Goal: Transaction & Acquisition: Purchase product/service

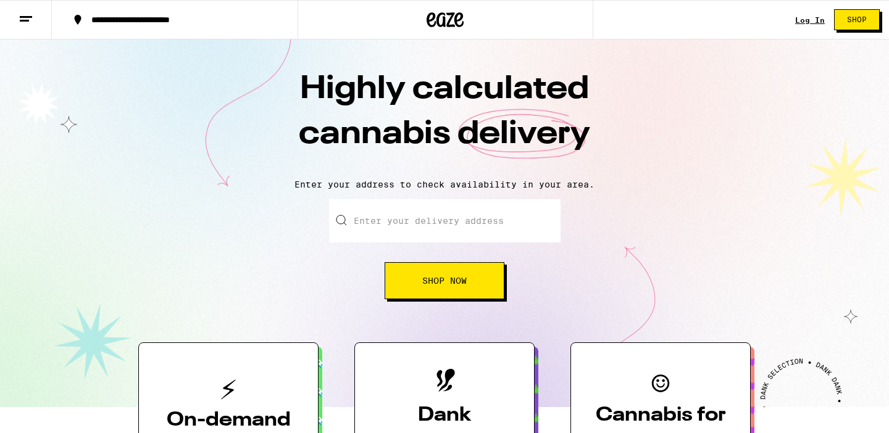
click at [810, 18] on link "Log In" at bounding box center [810, 20] width 30 height 8
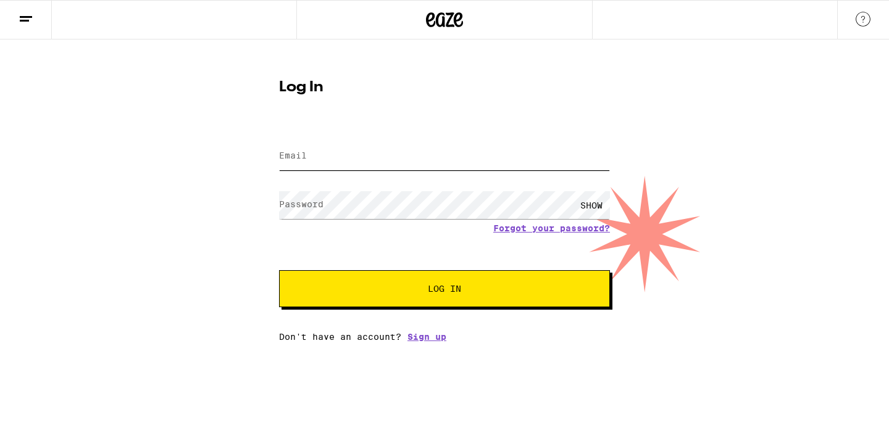
click at [551, 150] on input "Email" at bounding box center [444, 157] width 331 height 28
type input "[EMAIL_ADDRESS][DOMAIN_NAME]"
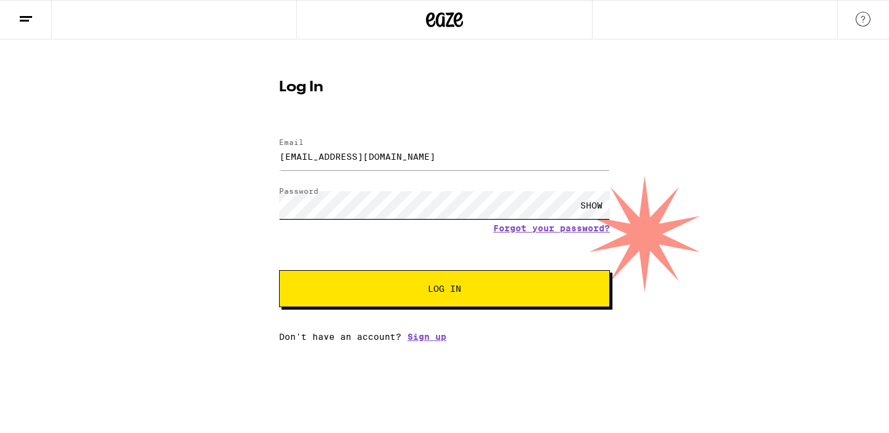
click at [279, 270] on button "Log In" at bounding box center [444, 288] width 331 height 37
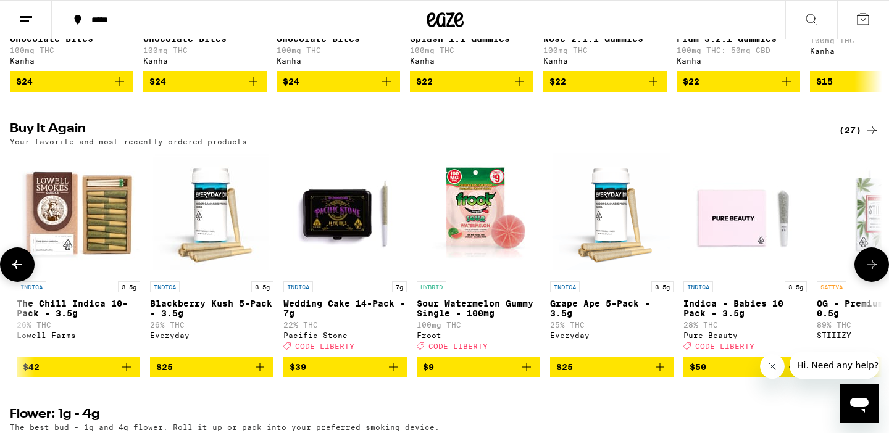
scroll to position [0, 1204]
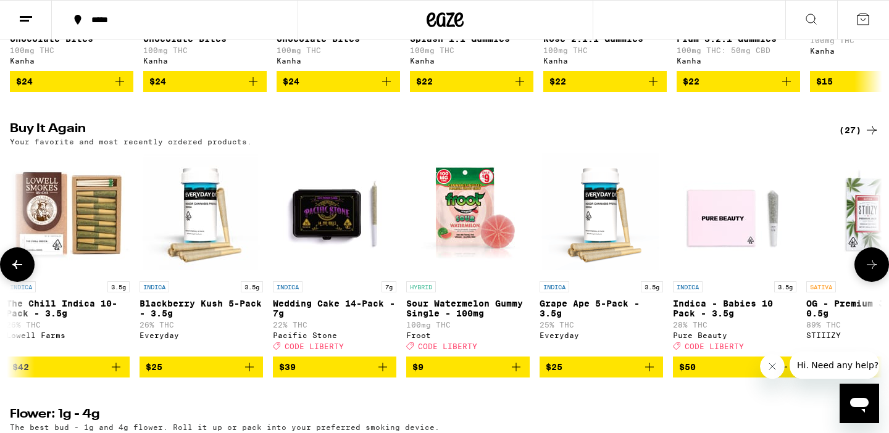
click at [385, 375] on icon "Add to bag" at bounding box center [382, 367] width 15 height 15
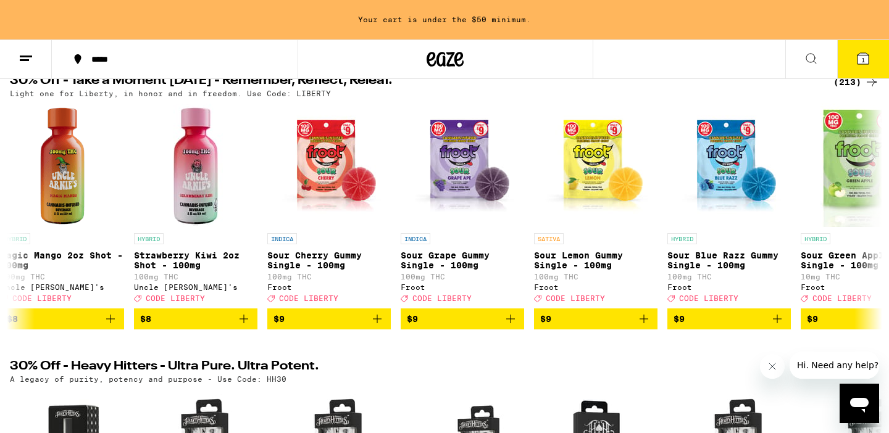
scroll to position [0, 0]
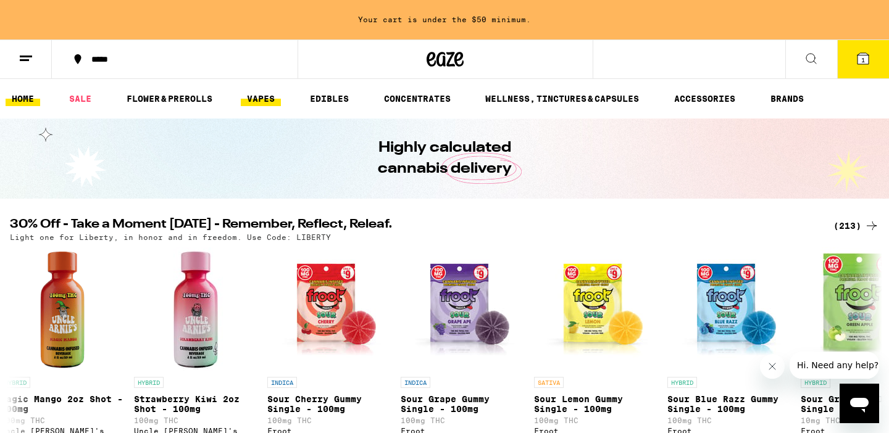
click at [266, 103] on link "VAPES" at bounding box center [261, 98] width 40 height 15
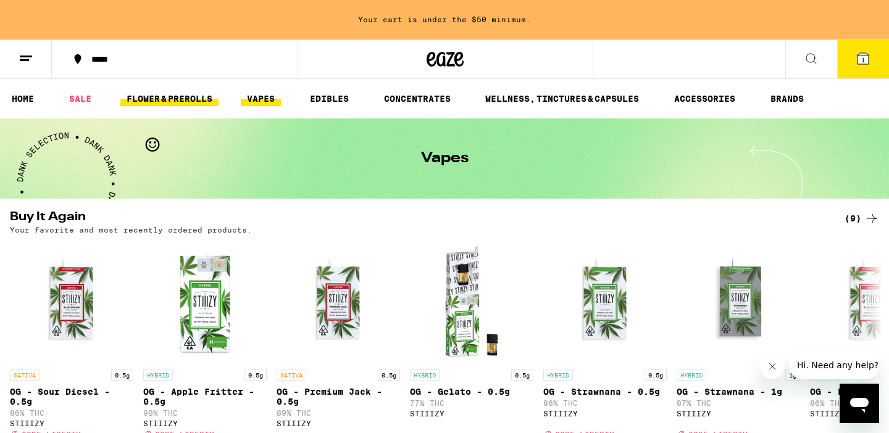
click at [148, 97] on link "FLOWER & PREROLLS" at bounding box center [169, 98] width 98 height 15
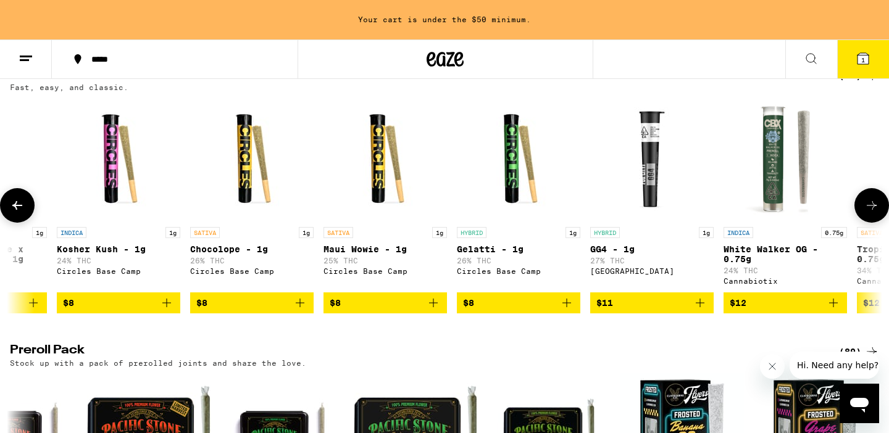
scroll to position [0, 1118]
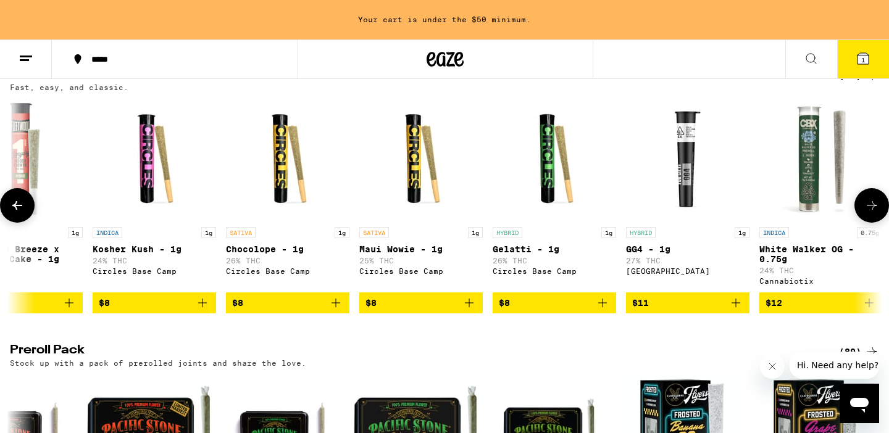
click at [603, 311] on icon "Add to bag" at bounding box center [602, 303] width 15 height 15
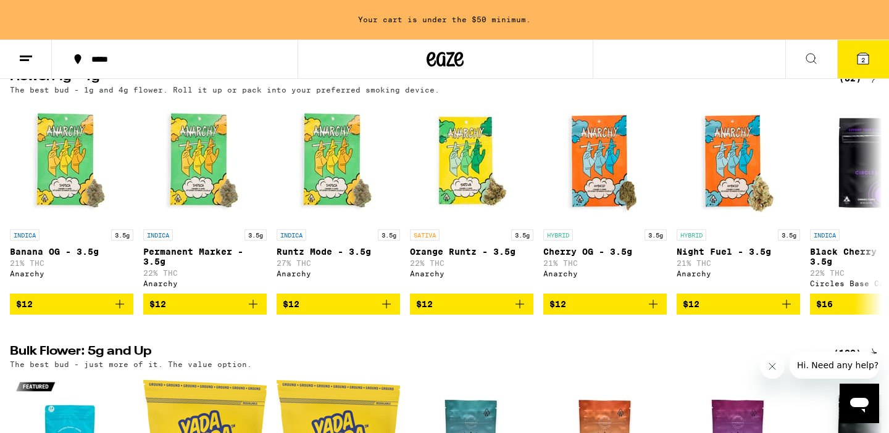
scroll to position [0, 0]
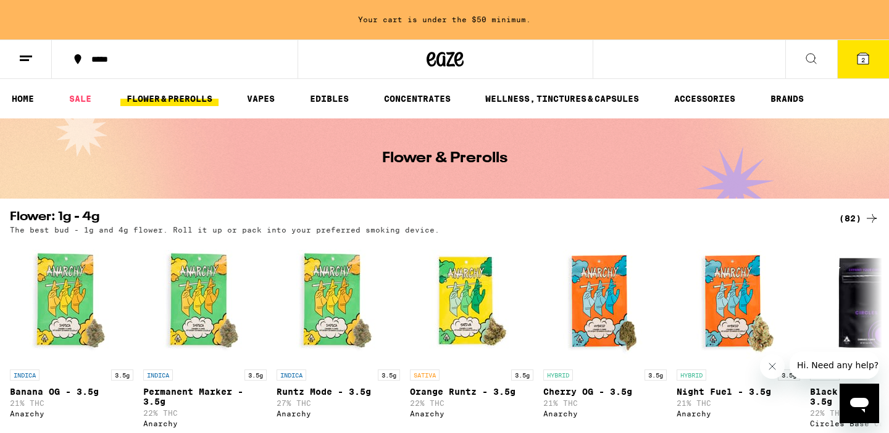
click at [92, 56] on div "*****" at bounding box center [182, 59] width 194 height 9
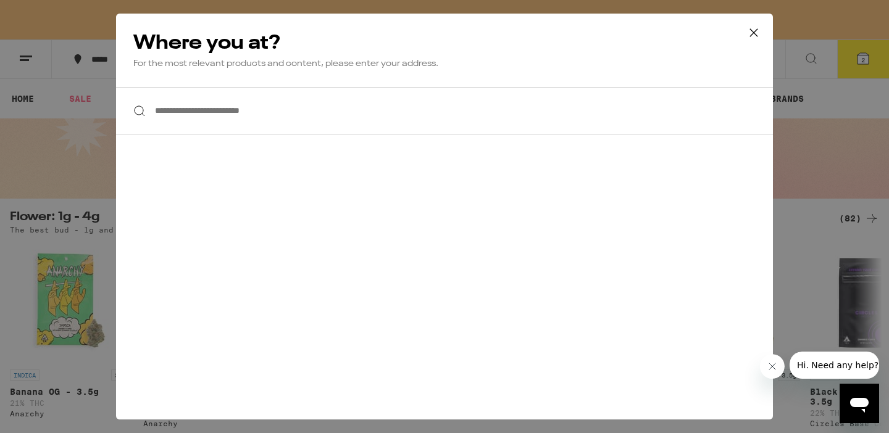
click at [213, 104] on input "**********" at bounding box center [444, 111] width 657 height 48
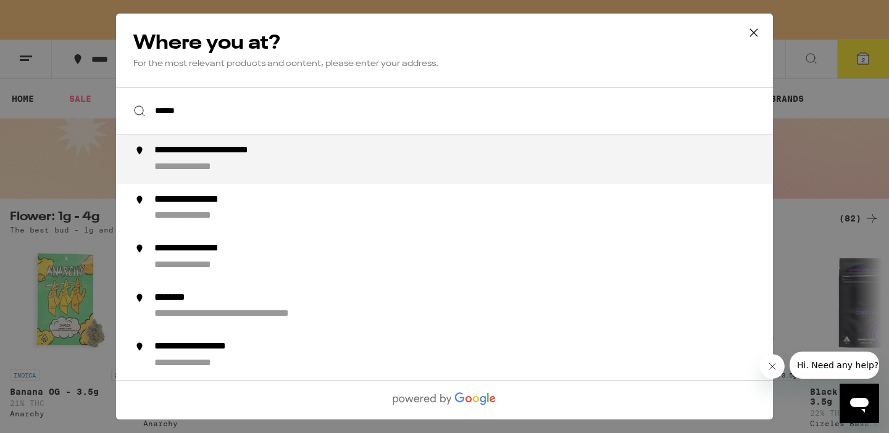
click at [207, 162] on div "**********" at bounding box center [469, 159] width 630 height 30
type input "**********"
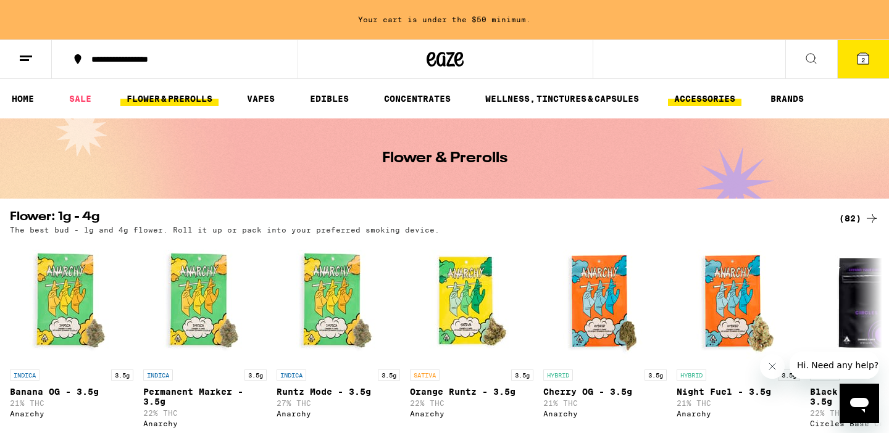
click at [684, 95] on link "ACCESSORIES" at bounding box center [704, 98] width 73 height 15
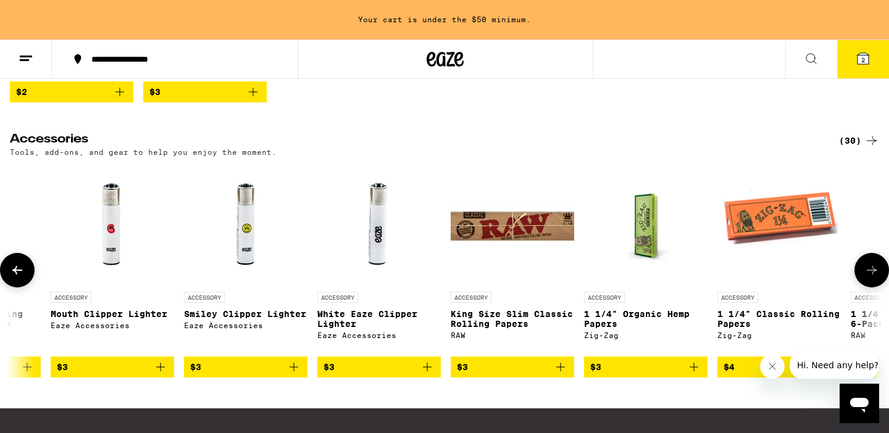
scroll to position [0, 414]
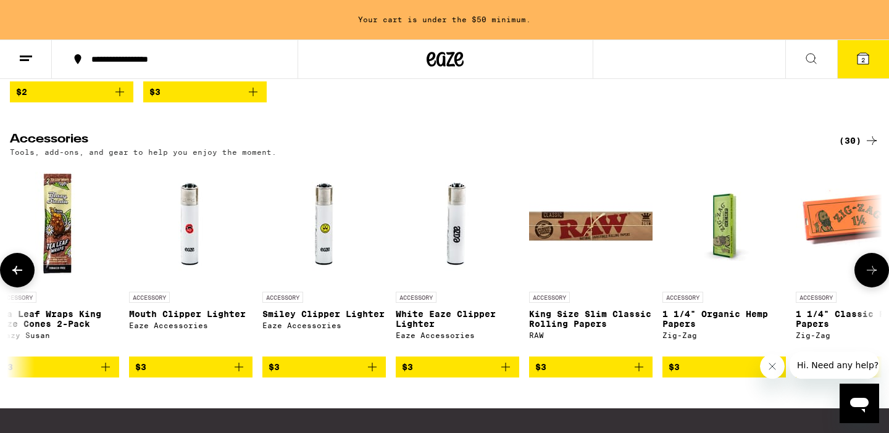
click at [377, 375] on icon "Add to bag" at bounding box center [372, 367] width 15 height 15
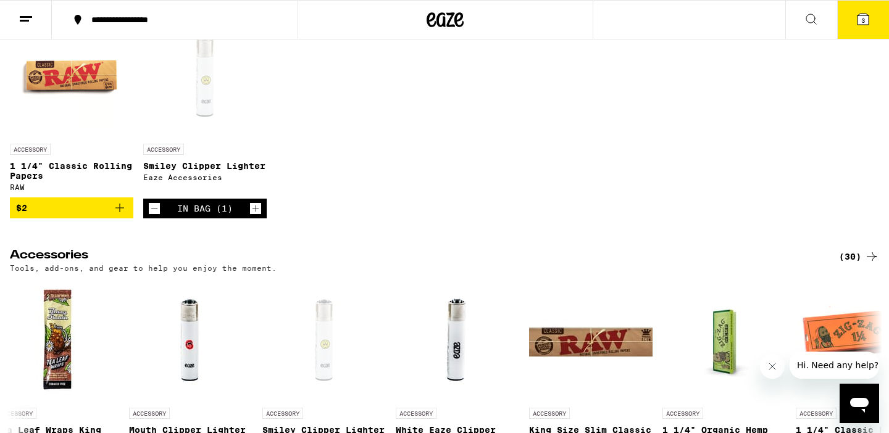
scroll to position [0, 0]
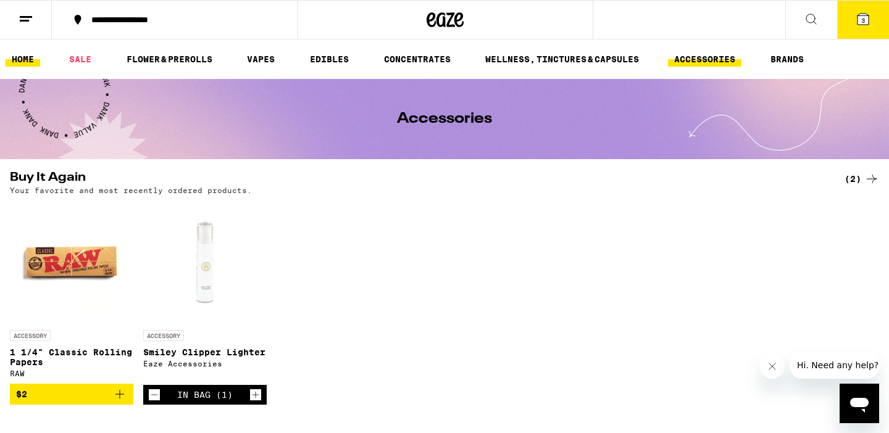
click at [23, 59] on link "HOME" at bounding box center [23, 59] width 35 height 15
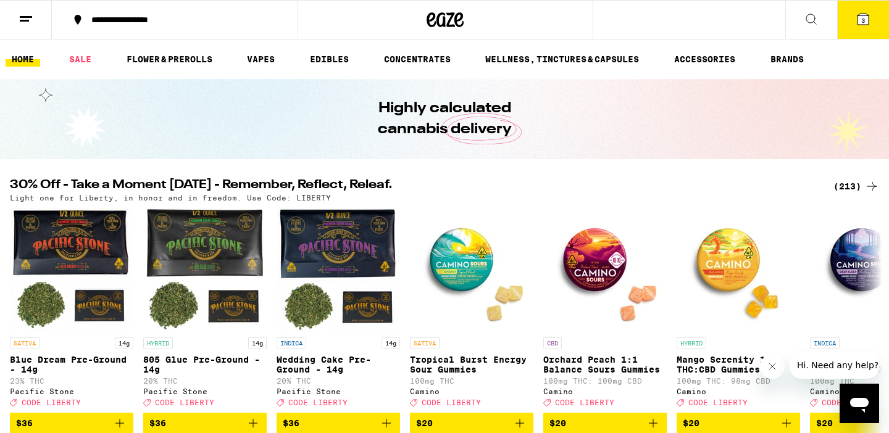
click at [855, 24] on button "3" at bounding box center [863, 20] width 52 height 38
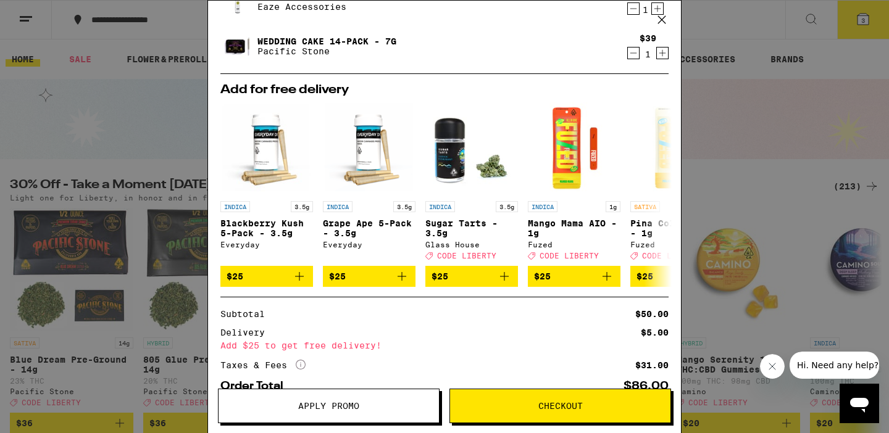
scroll to position [180, 0]
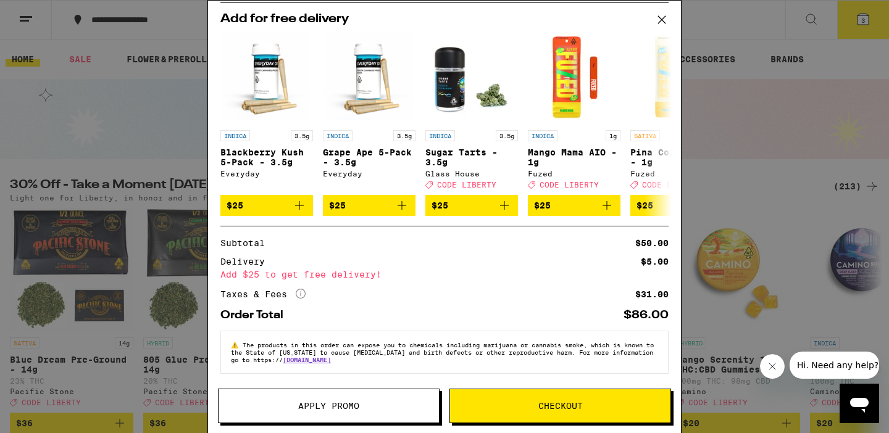
click at [283, 398] on button "Apply Promo" at bounding box center [329, 406] width 222 height 35
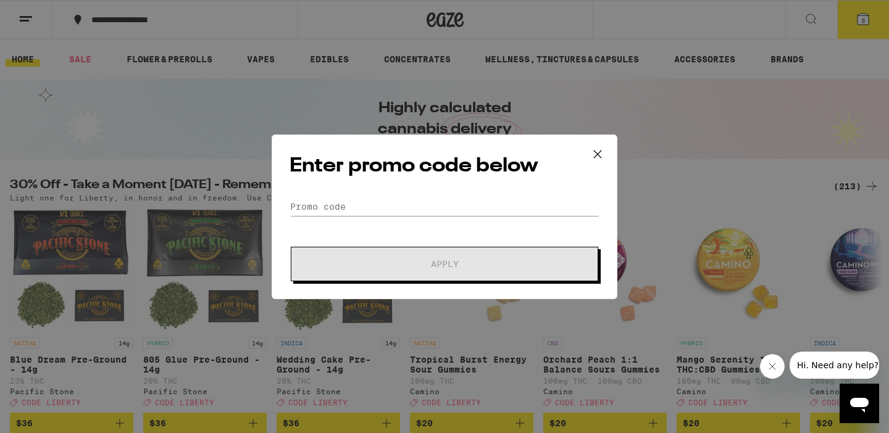
click at [384, 217] on form "Promo Code Apply" at bounding box center [445, 240] width 310 height 84
click at [358, 203] on input "Promo Code" at bounding box center [445, 207] width 310 height 19
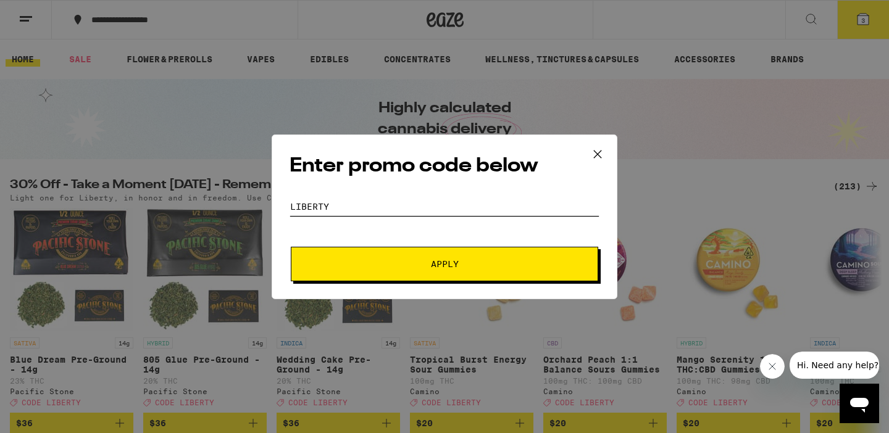
type input "liberty"
click at [357, 250] on button "Apply" at bounding box center [445, 264] width 308 height 35
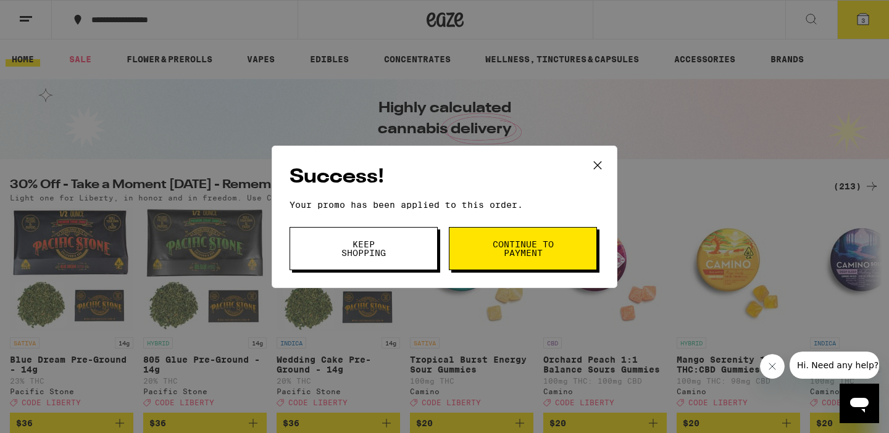
click at [596, 165] on icon at bounding box center [597, 164] width 7 height 7
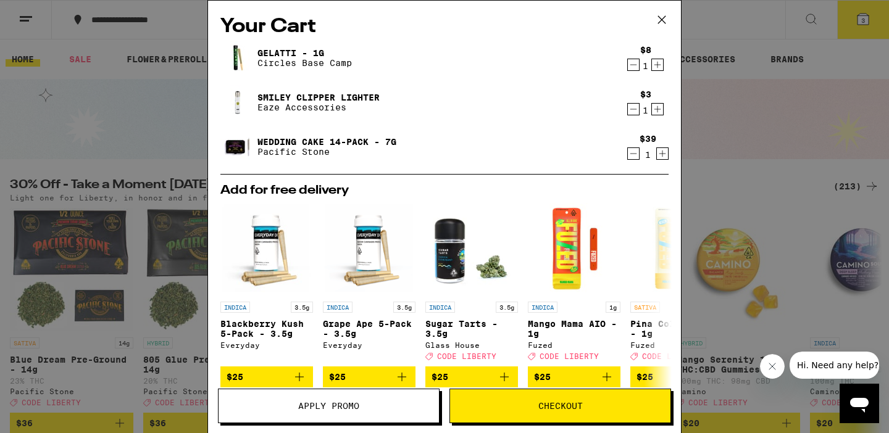
click at [714, 14] on div "Your Cart Gelatti - 1g Circles Base Camp $8 1 Smiley Clipper Lighter Eaze Acces…" at bounding box center [444, 216] width 889 height 433
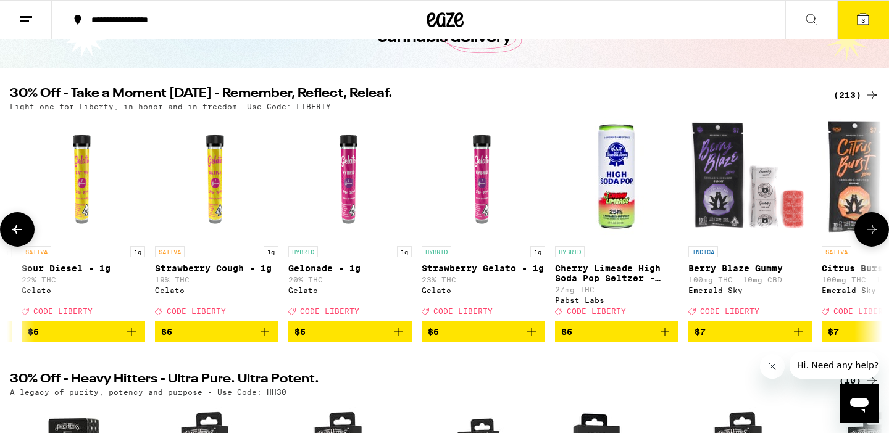
scroll to position [0, 2903]
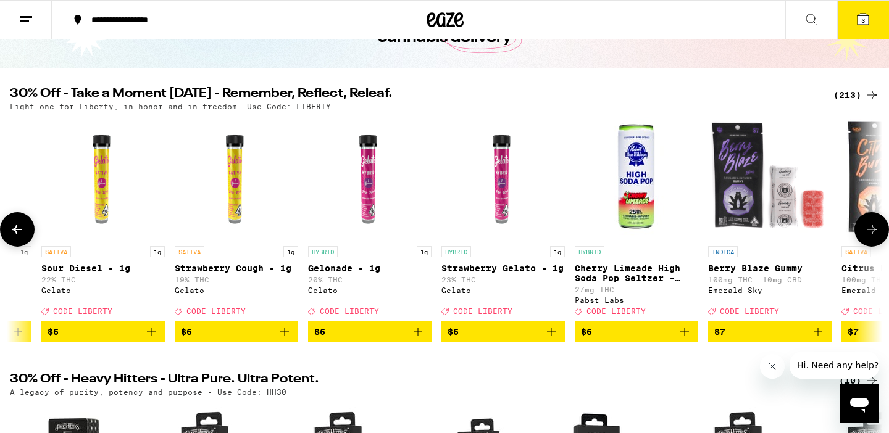
click at [552, 340] on icon "Add to bag" at bounding box center [551, 332] width 15 height 15
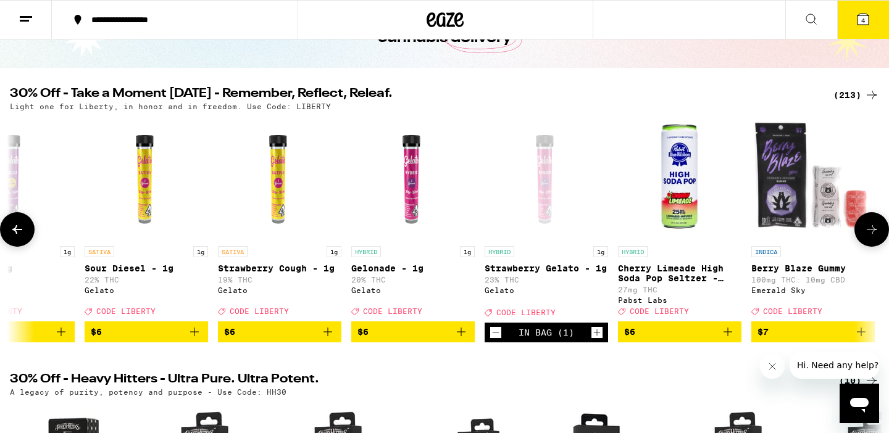
scroll to position [0, 2911]
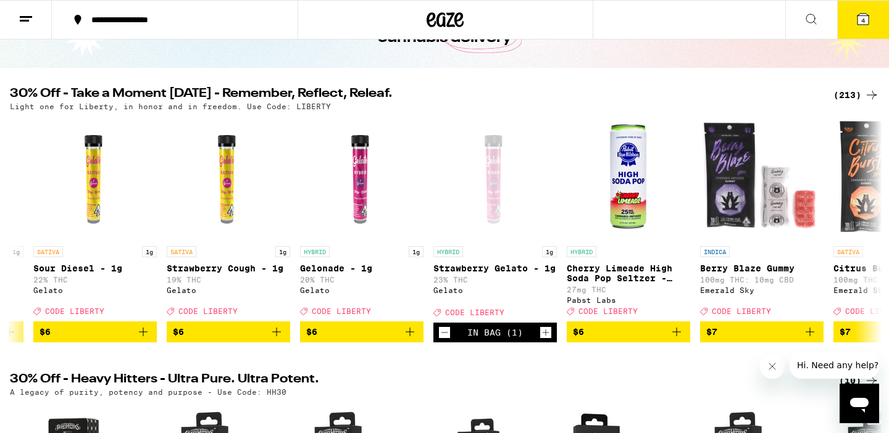
click at [866, 16] on icon at bounding box center [863, 19] width 11 height 11
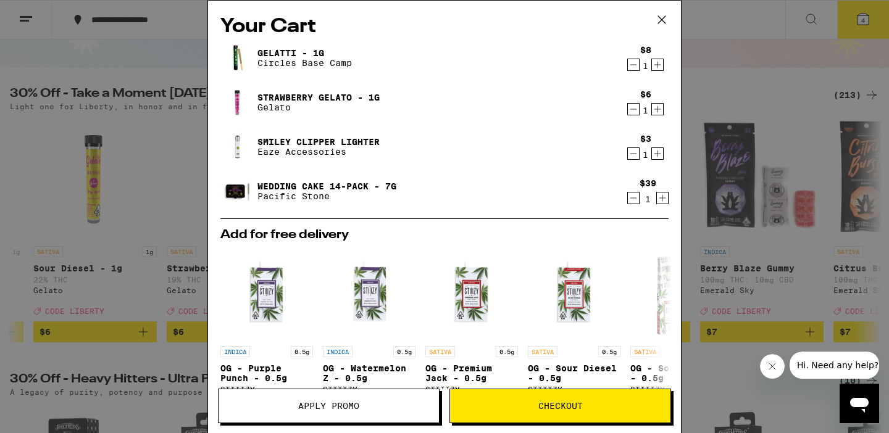
click at [630, 67] on icon "Decrement" at bounding box center [633, 64] width 11 height 15
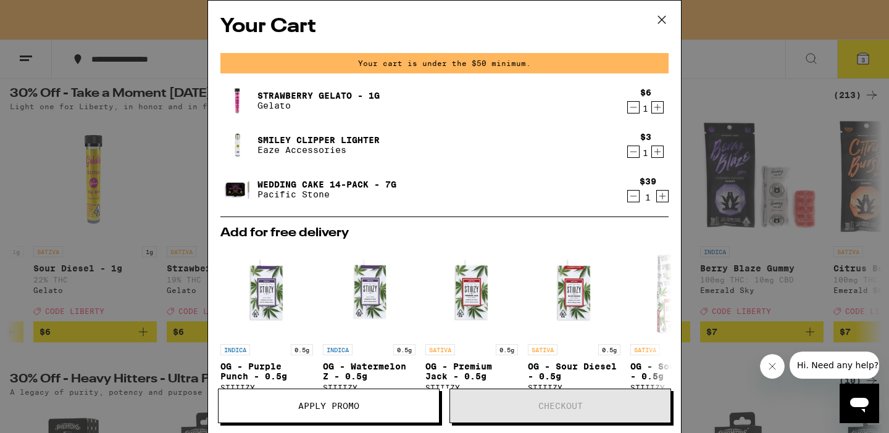
click at [661, 17] on icon at bounding box center [662, 19] width 19 height 19
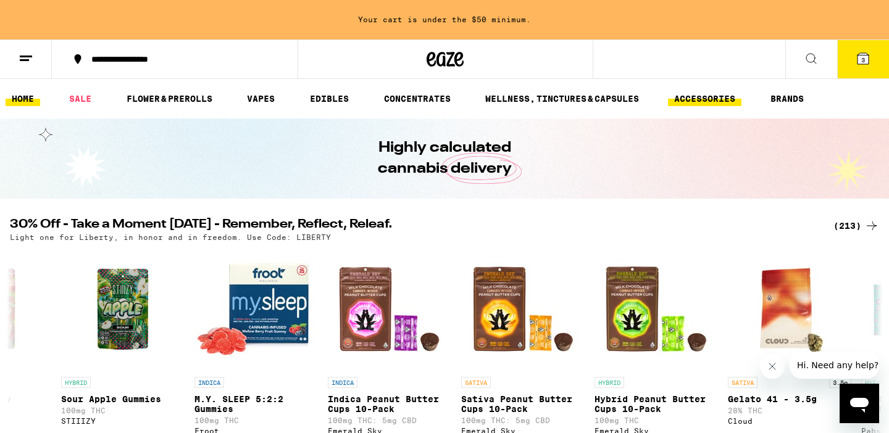
click at [726, 99] on link "ACCESSORIES" at bounding box center [704, 98] width 73 height 15
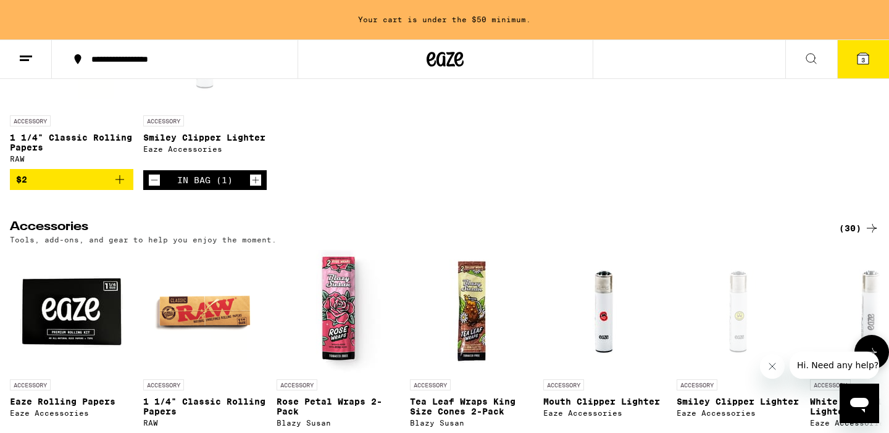
scroll to position [356, 0]
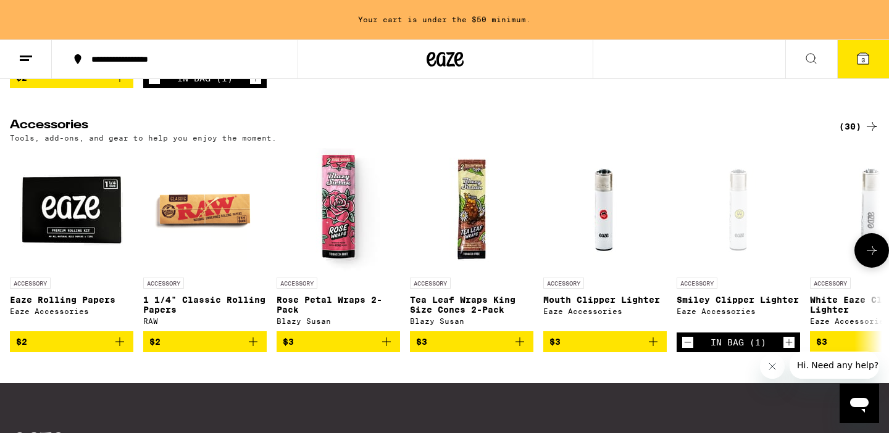
click at [123, 350] on icon "Add to bag" at bounding box center [119, 342] width 15 height 15
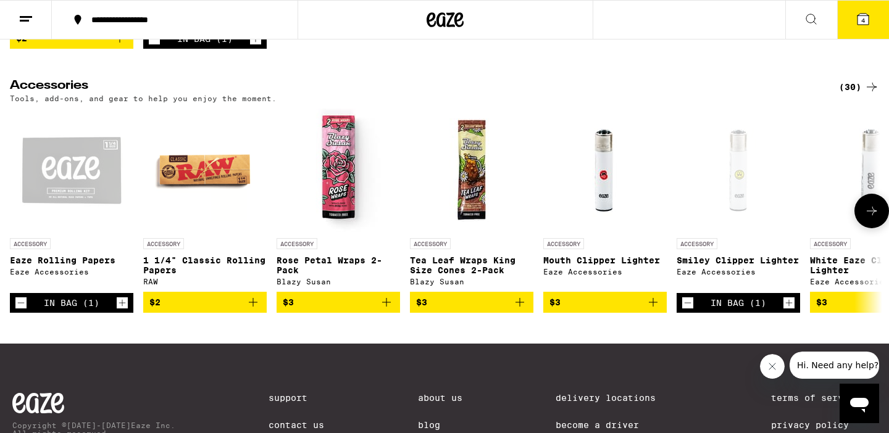
scroll to position [317, 0]
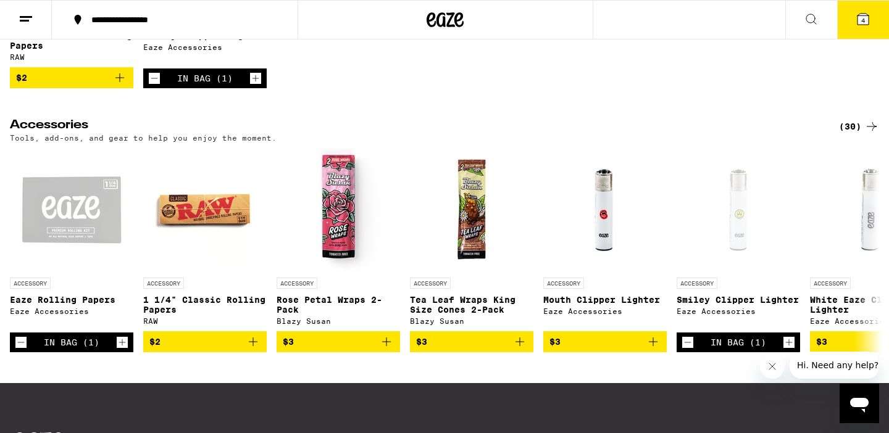
click at [853, 17] on button "4" at bounding box center [863, 20] width 52 height 38
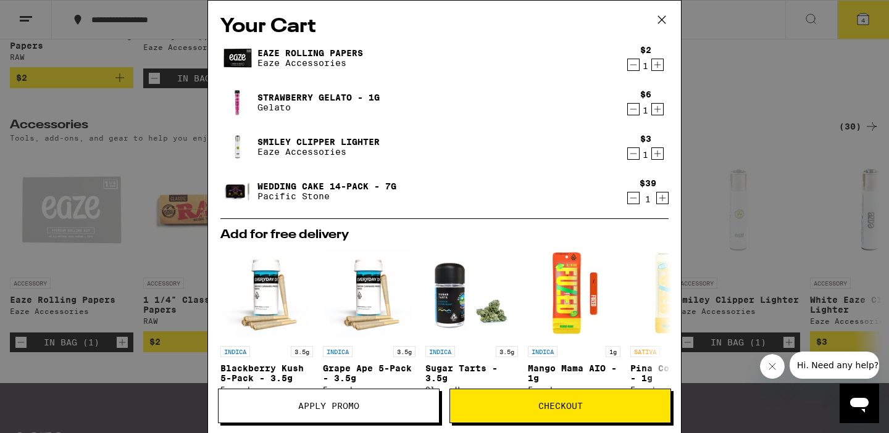
click at [664, 17] on icon at bounding box center [661, 19] width 7 height 7
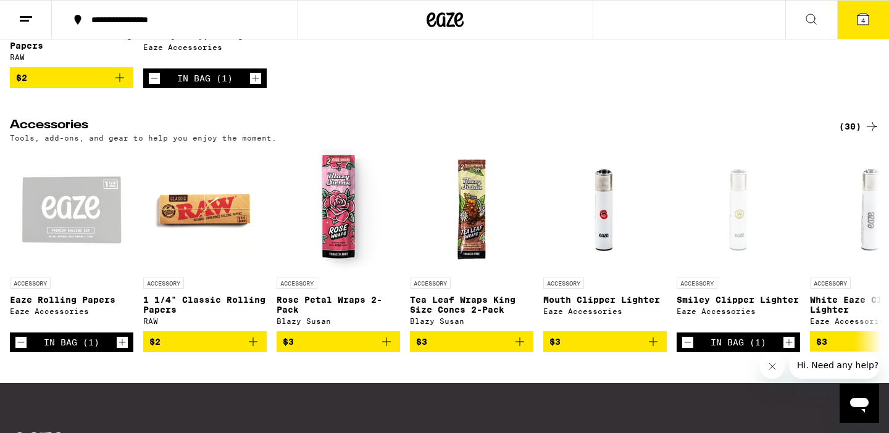
click at [855, 19] on button "4" at bounding box center [863, 20] width 52 height 38
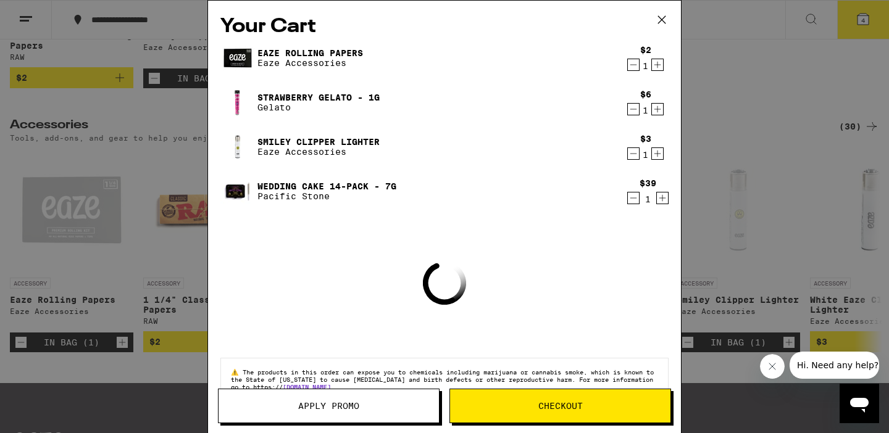
click at [637, 69] on icon "Decrement" at bounding box center [633, 64] width 11 height 15
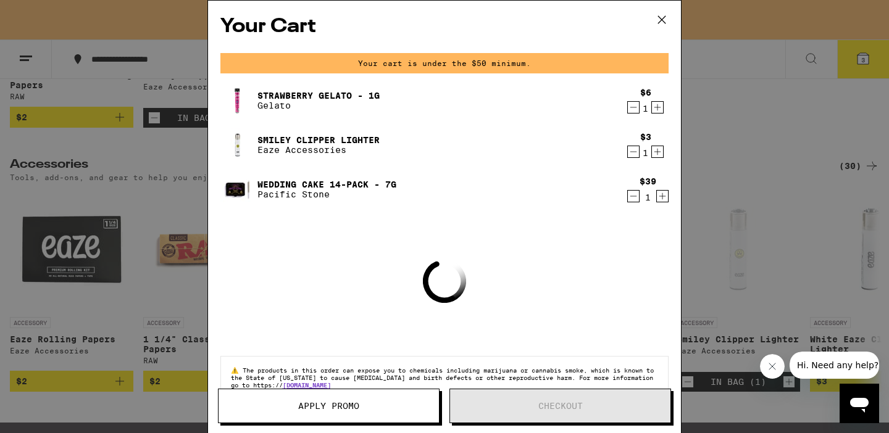
scroll to position [356, 0]
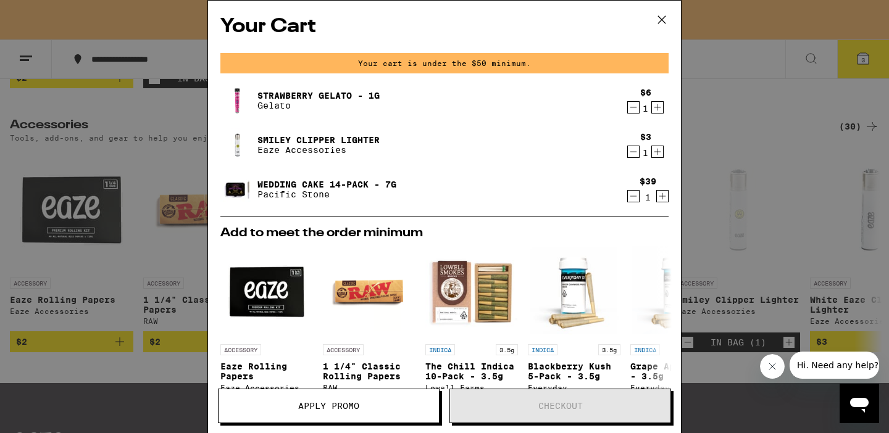
click at [630, 114] on icon "Decrement" at bounding box center [633, 107] width 11 height 15
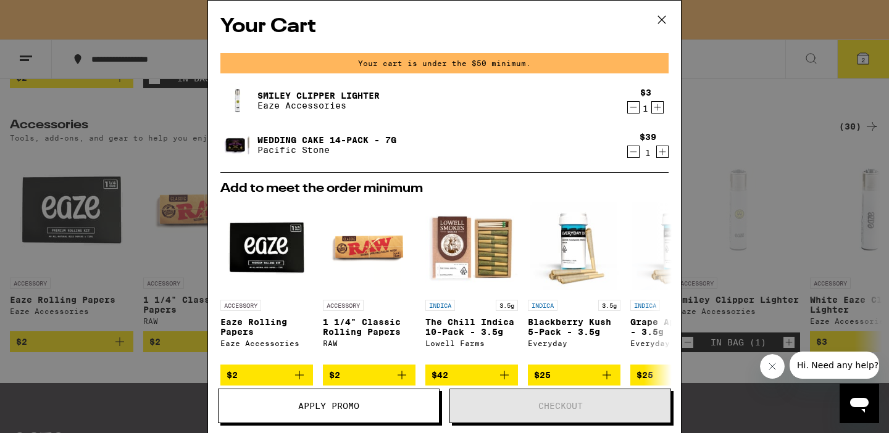
click at [630, 114] on icon "Decrement" at bounding box center [633, 107] width 11 height 15
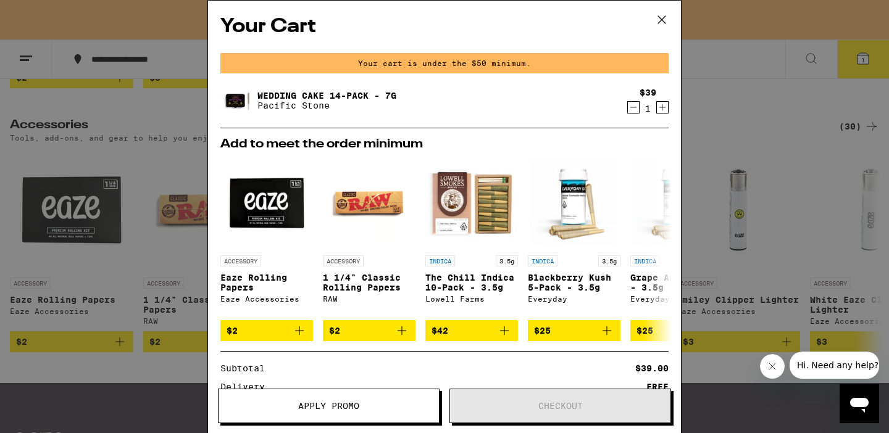
click at [634, 107] on icon "Decrement" at bounding box center [633, 107] width 7 height 0
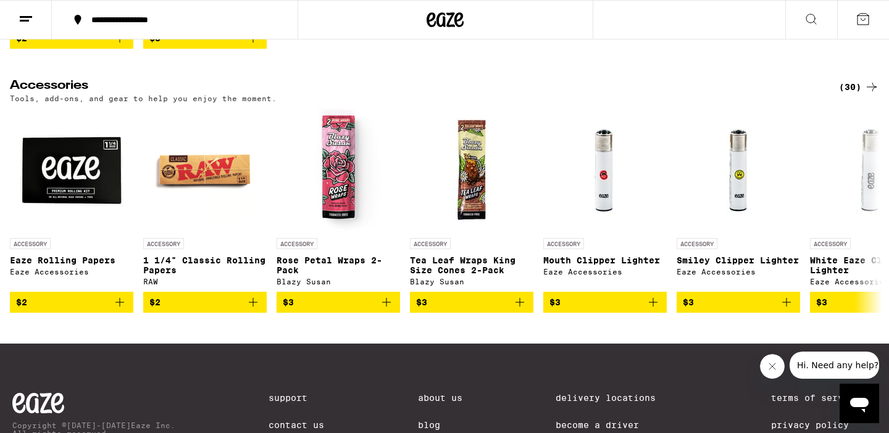
scroll to position [317, 0]
